Goal: Find specific page/section

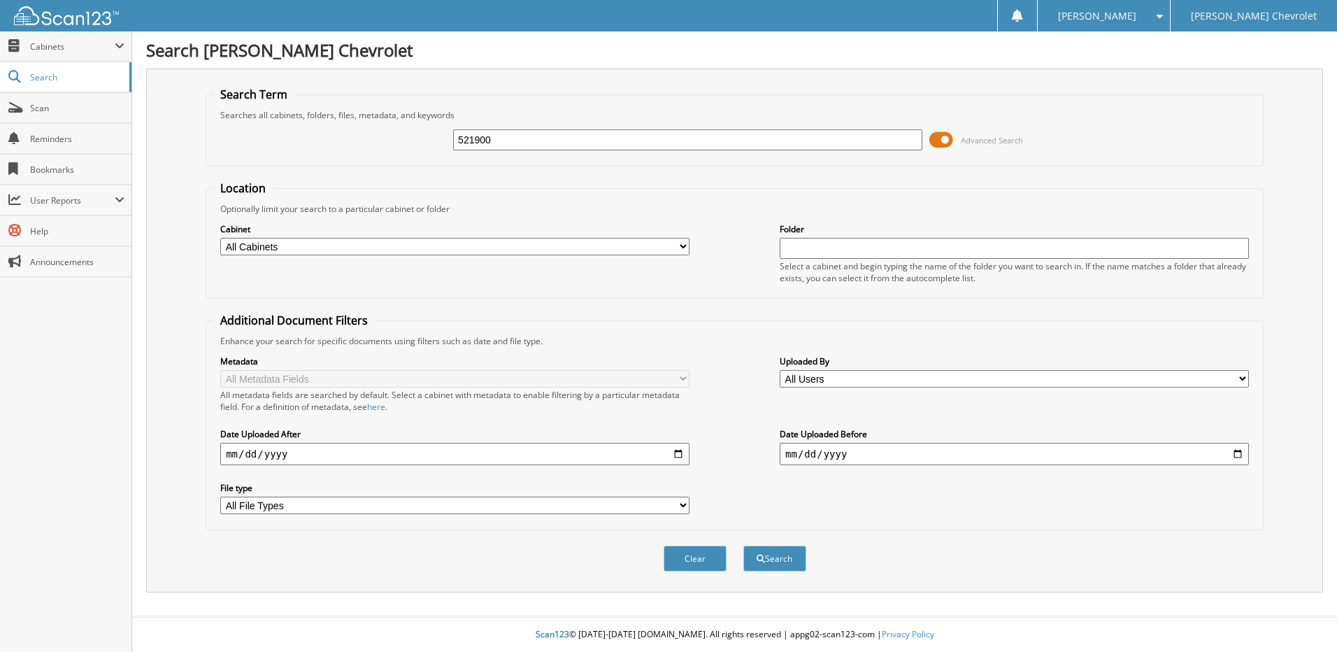
type input "521900"
click at [743, 545] on button "Search" at bounding box center [774, 558] width 63 height 26
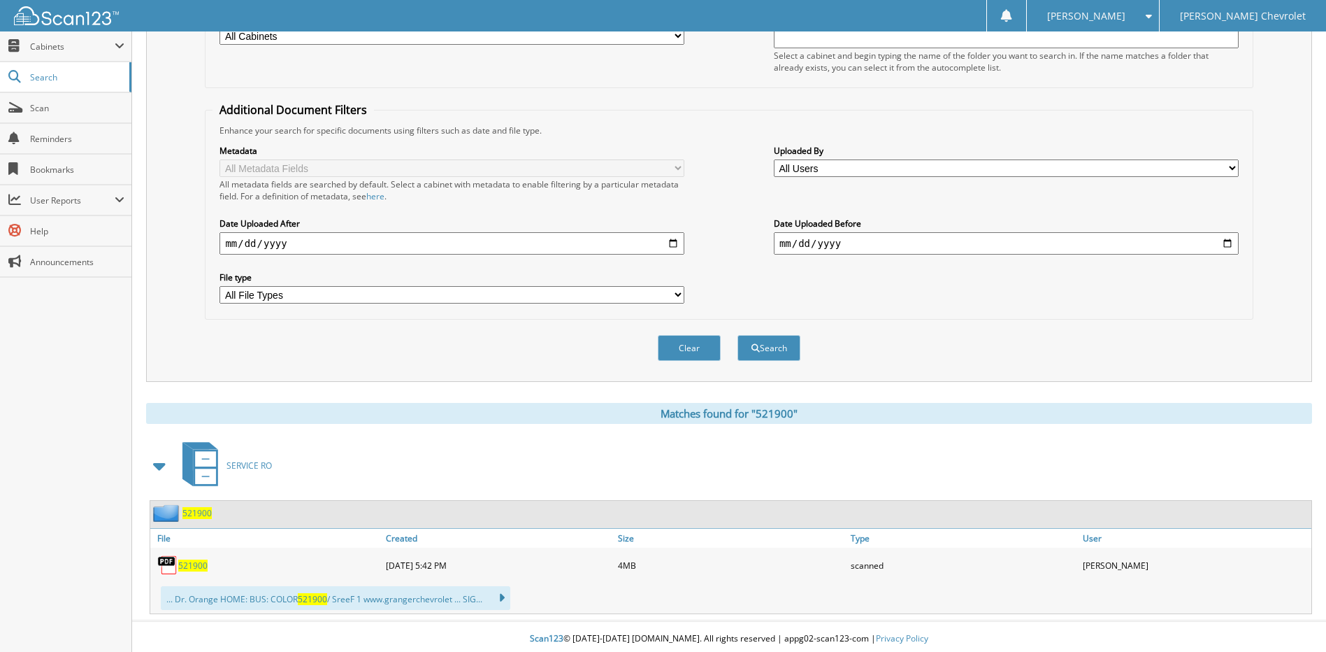
scroll to position [215, 0]
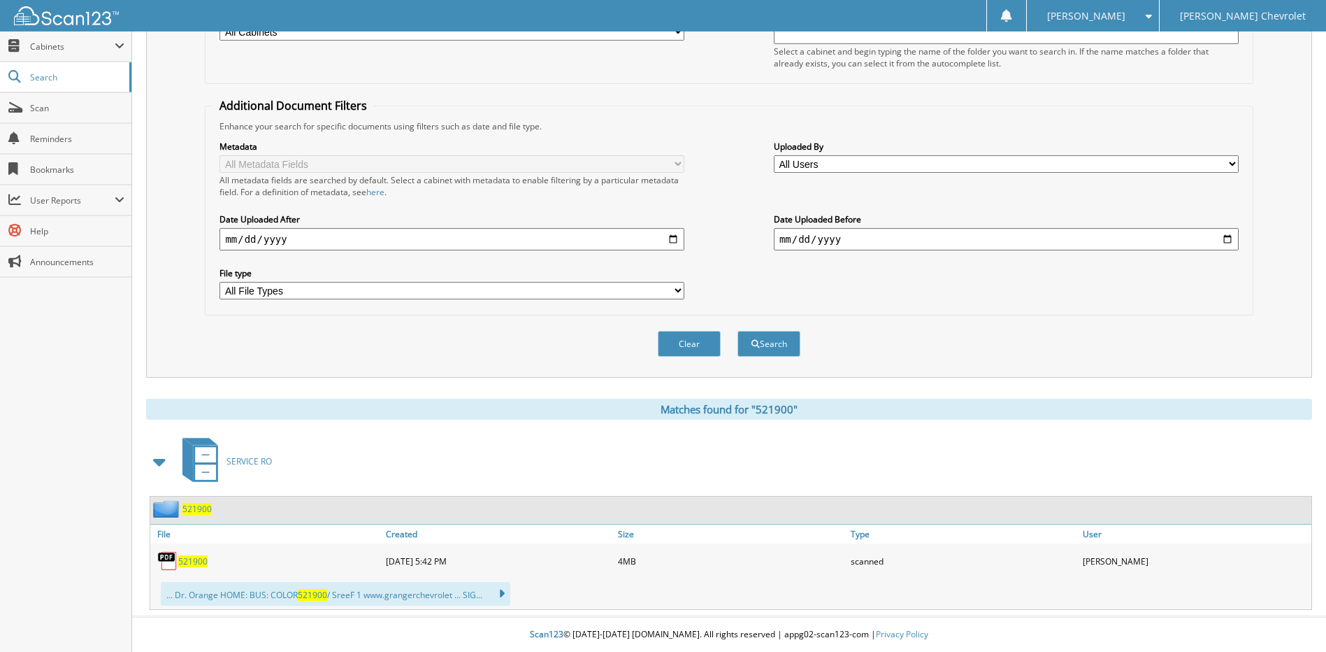
click at [185, 563] on span "521900" at bounding box center [192, 561] width 29 height 12
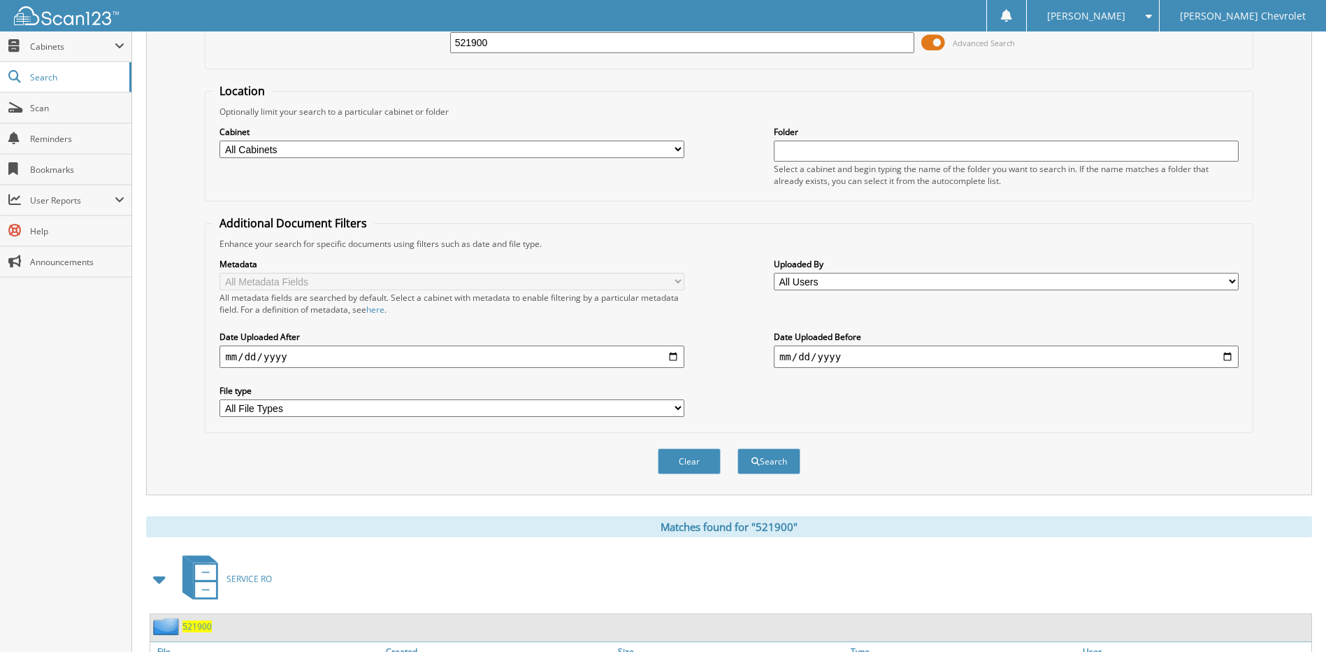
scroll to position [0, 0]
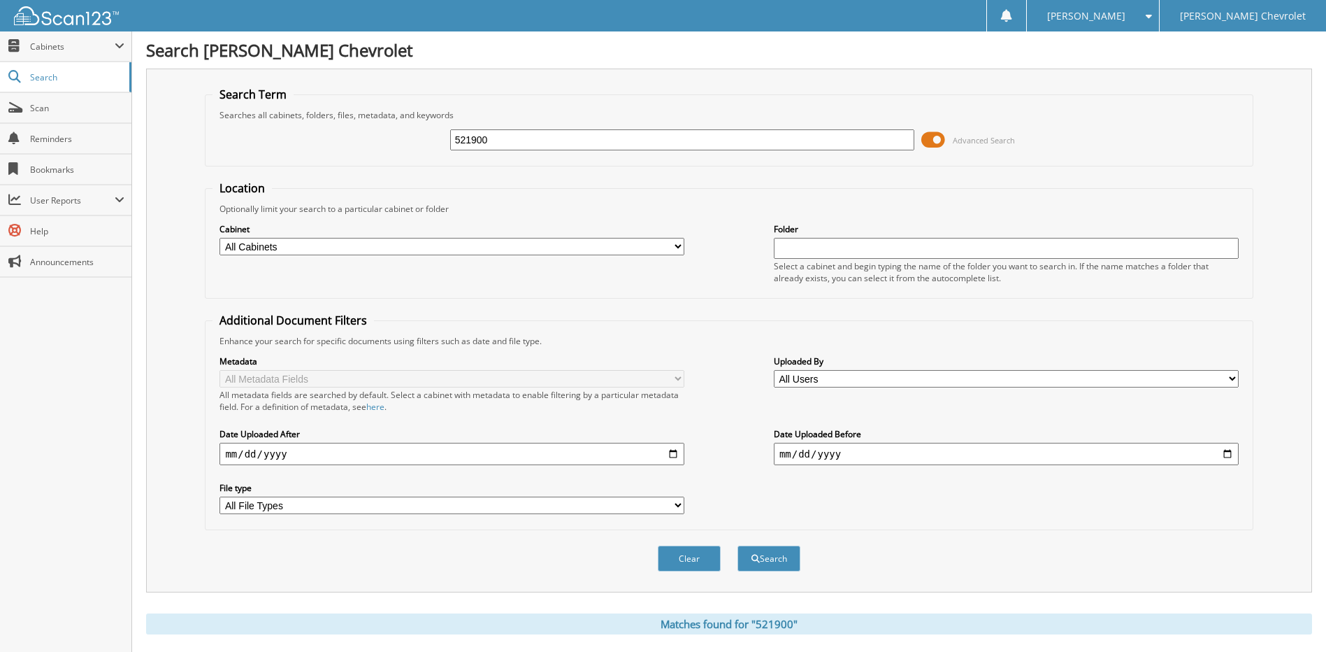
click at [533, 138] on input "521900" at bounding box center [682, 139] width 465 height 21
type input "520813"
click at [738, 545] on button "Search" at bounding box center [769, 558] width 63 height 26
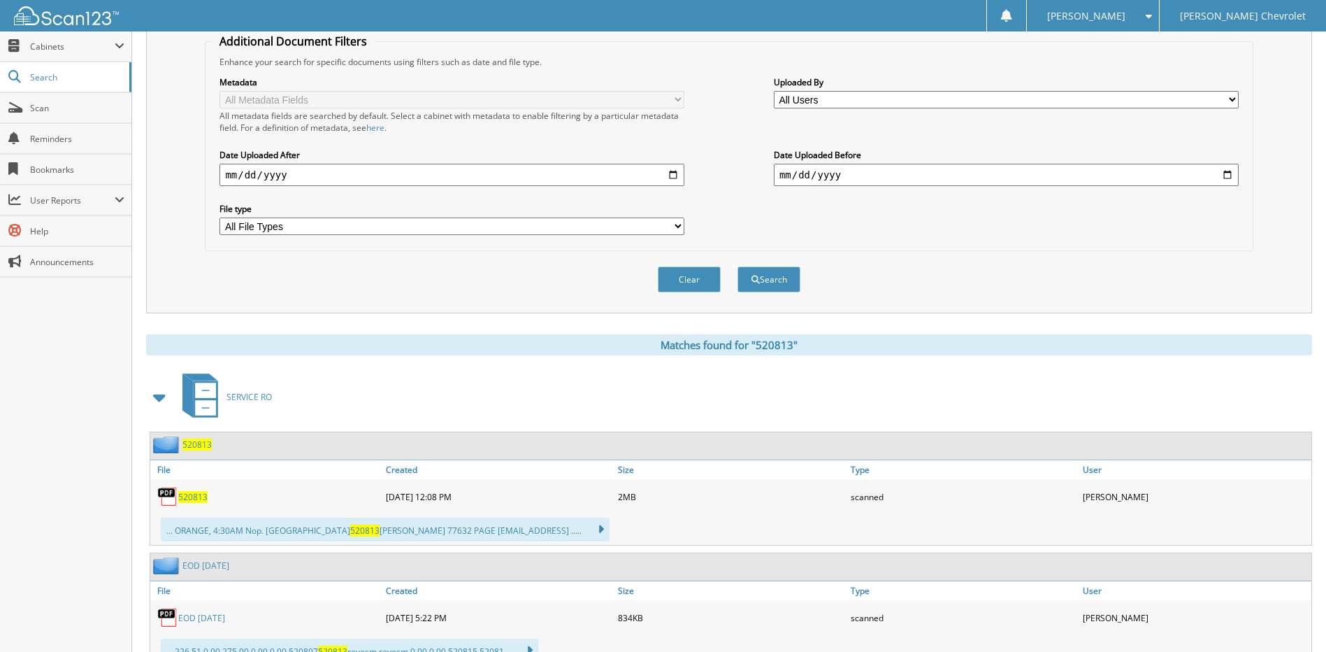
scroll to position [280, 0]
click at [189, 500] on span "520813" at bounding box center [192, 496] width 29 height 12
